Goal: Find specific page/section: Find specific page/section

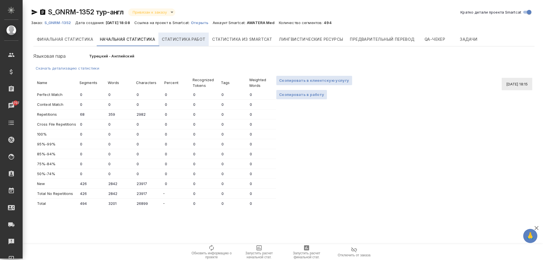
click at [173, 39] on span "Статистика работ" at bounding box center [184, 39] width 44 height 7
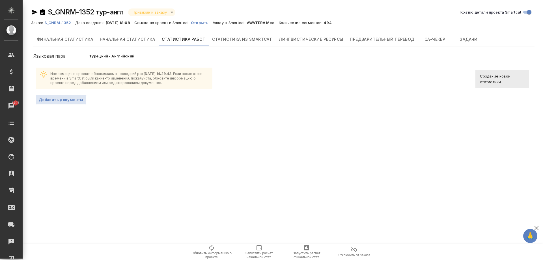
click at [235, 43] on button "Статистика из Smartcat" at bounding box center [242, 40] width 67 height 14
click at [136, 40] on span "Начальная статистика" at bounding box center [127, 39] width 55 height 7
click at [137, 40] on span "Начальная статистика" at bounding box center [127, 39] width 55 height 7
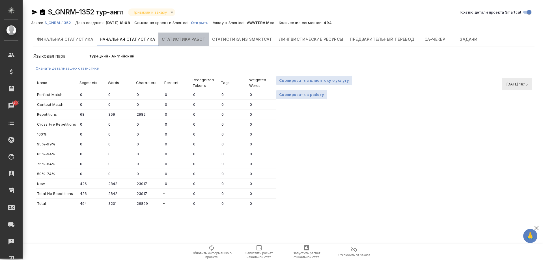
click at [190, 40] on span "Статистика работ" at bounding box center [184, 39] width 44 height 7
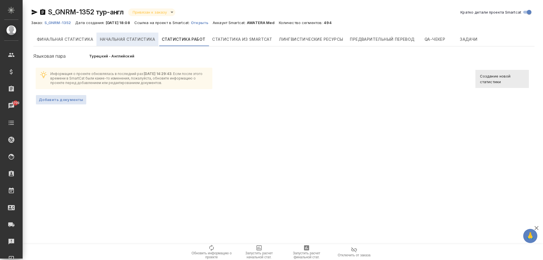
click at [143, 41] on span "Начальная статистика" at bounding box center [127, 39] width 55 height 7
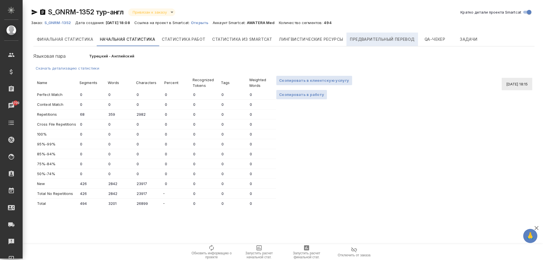
click at [398, 43] on button "Предварительный перевод" at bounding box center [382, 40] width 71 height 14
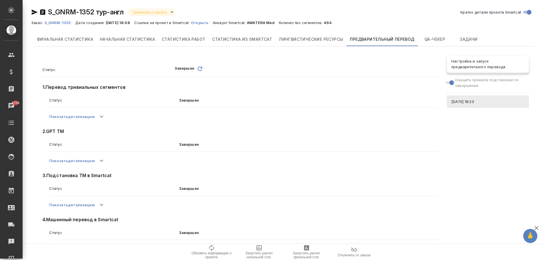
click at [497, 71] on div "Настройка и запуск предварительного перевода" at bounding box center [488, 63] width 82 height 17
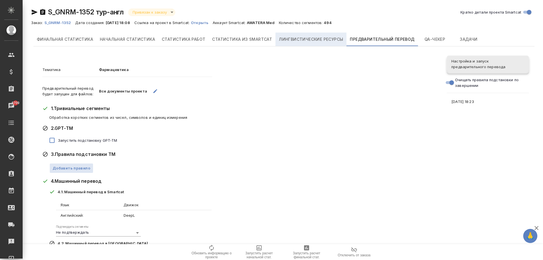
click at [340, 38] on span "Лингвистические ресурсы" at bounding box center [311, 39] width 64 height 7
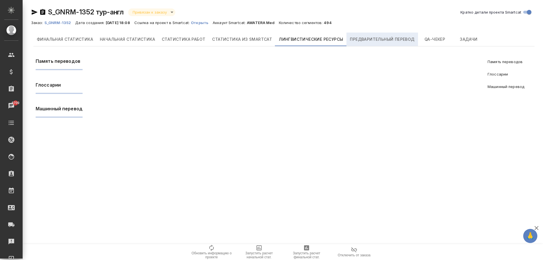
click at [370, 40] on span "Предварительный перевод" at bounding box center [382, 39] width 64 height 7
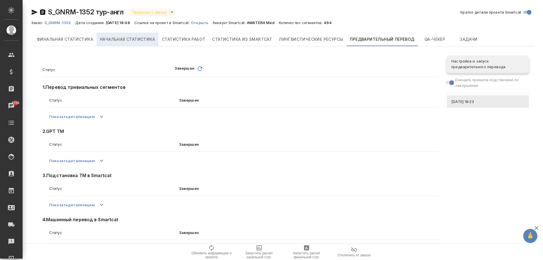
click at [132, 38] on span "Начальная статистика" at bounding box center [127, 39] width 55 height 7
